Goal: Task Accomplishment & Management: Use online tool/utility

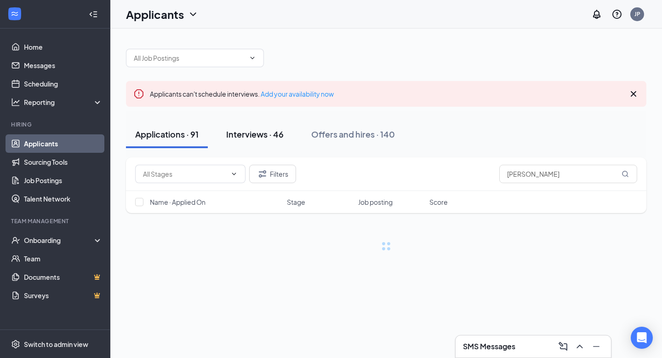
click at [254, 135] on div "Interviews · 46" at bounding box center [254, 133] width 57 height 11
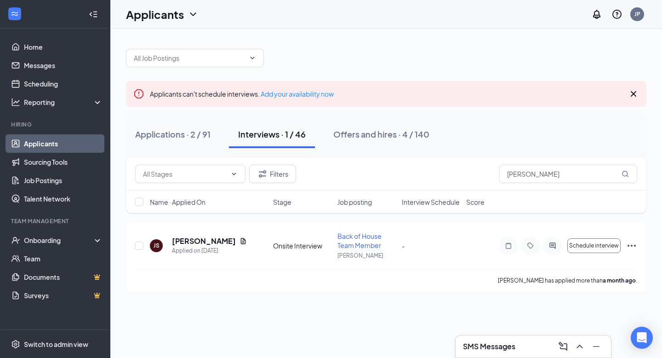
click at [632, 95] on icon "Cross" at bounding box center [634, 94] width 6 height 6
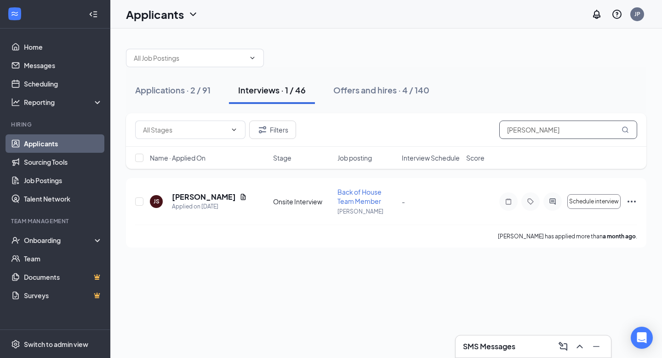
click at [529, 137] on input "[PERSON_NAME]" at bounding box center [568, 129] width 138 height 18
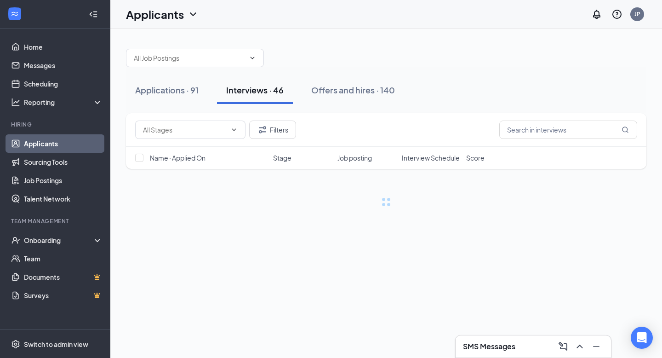
click at [460, 30] on div "Applications · 91 Interviews · 46 Offers and hires · 140 Filters Name · Applied…" at bounding box center [386, 131] width 552 height 207
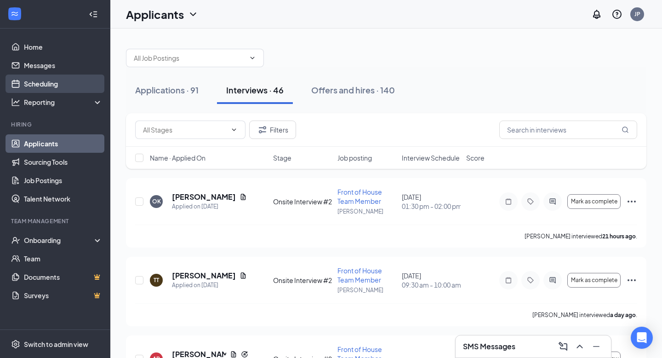
click at [47, 84] on link "Scheduling" at bounding box center [63, 83] width 79 height 18
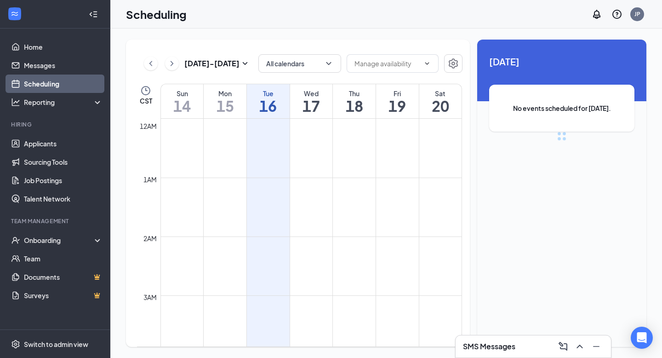
scroll to position [452, 0]
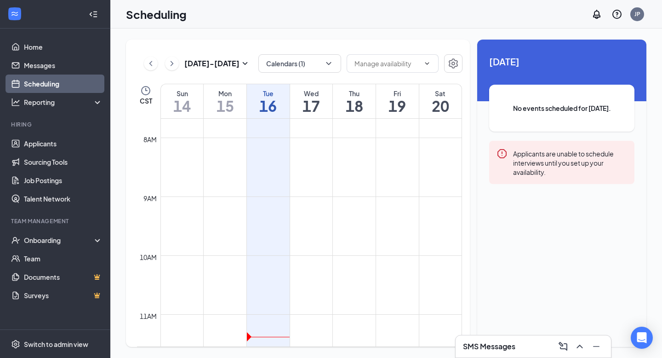
click at [287, 52] on div "[DATE] - [DATE] Calendars (1) CST Sun 14 Mon 15 Tue 16 Wed 17 Thu 18 Fri 19 Sat…" at bounding box center [298, 193] width 344 height 307
click at [285, 74] on div "[DATE] - [DATE] Calendars (1) CST Sun 14 Mon 15 Tue 16 Wed 17 Thu 18 Fri 19 Sat…" at bounding box center [298, 193] width 344 height 307
click at [285, 66] on button "Calendars (1)" at bounding box center [299, 63] width 83 height 18
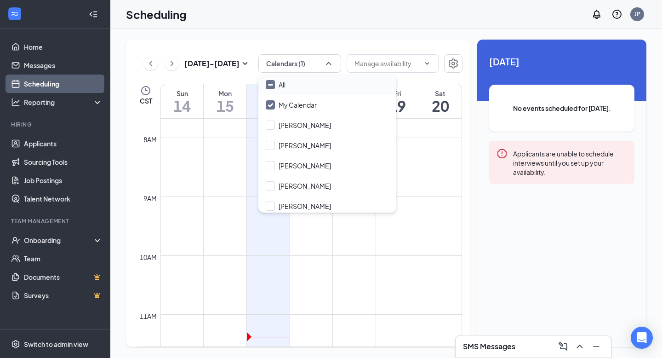
click at [271, 89] on input "All" at bounding box center [276, 84] width 20 height 9
checkbox input "true"
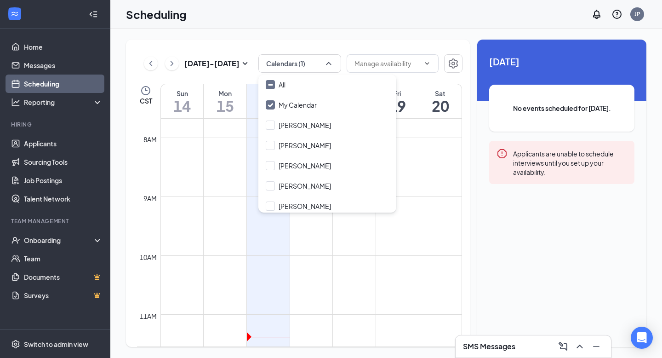
checkbox input "true"
click at [271, 24] on div "Scheduling JP" at bounding box center [386, 14] width 552 height 28
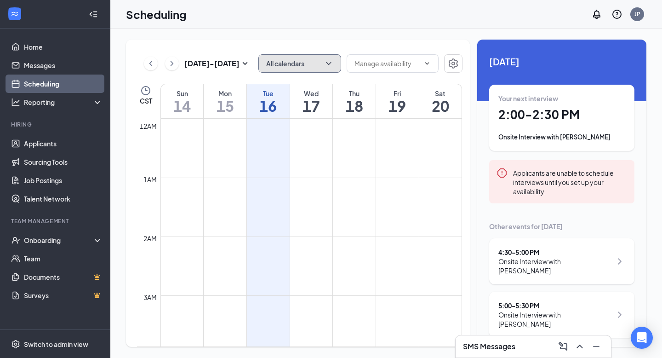
click at [308, 70] on button "All calendars" at bounding box center [299, 63] width 83 height 18
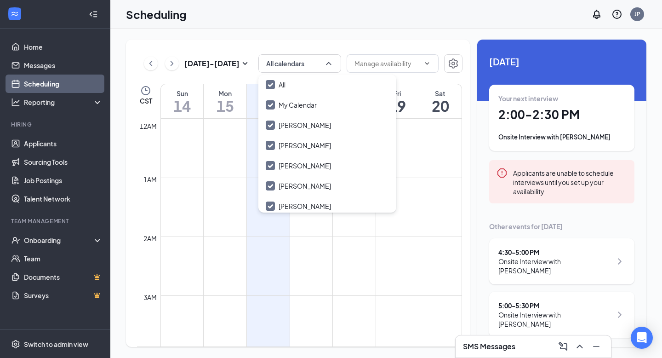
click at [347, 29] on div "[DATE] - [DATE] All calendars CST Sun 14 Mon 15 Tue 16 Wed 17 Thu 18 Fri 19 Sat…" at bounding box center [386, 192] width 552 height 329
